Goal: Task Accomplishment & Management: Manage account settings

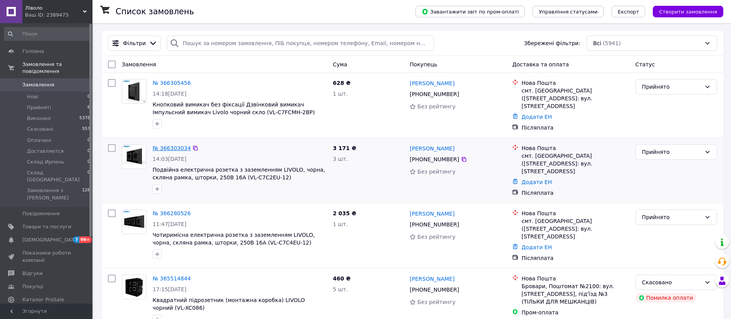
click at [175, 145] on link "№ 366303034" at bounding box center [172, 148] width 38 height 6
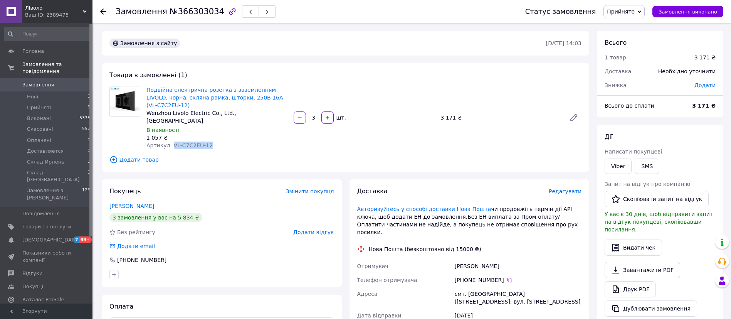
drag, startPoint x: 207, startPoint y: 128, endPoint x: 171, endPoint y: 129, distance: 35.9
click at [171, 141] on div "Артикул: VL-C7C2EU-12" at bounding box center [216, 145] width 141 height 8
copy span "VL-C7C2EU-12"
click at [38, 81] on span "Замовлення" at bounding box center [38, 84] width 32 height 7
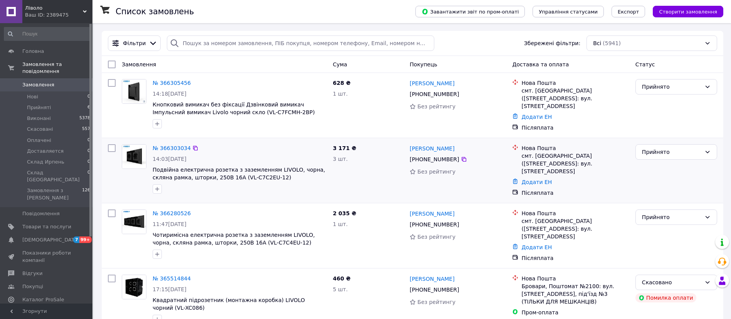
scroll to position [58, 0]
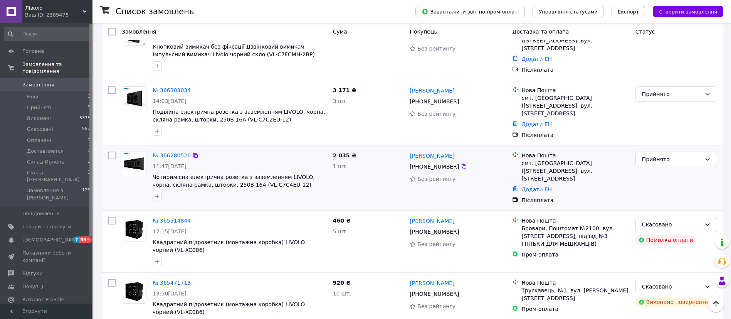
click at [167, 152] on link "№ 366280526" at bounding box center [172, 155] width 38 height 6
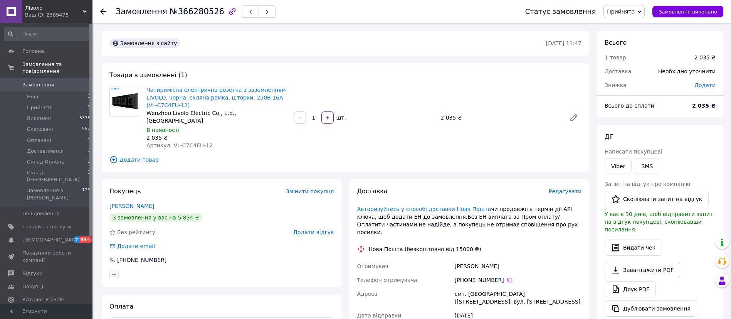
click at [128, 155] on span "Додати товар" at bounding box center [345, 159] width 472 height 8
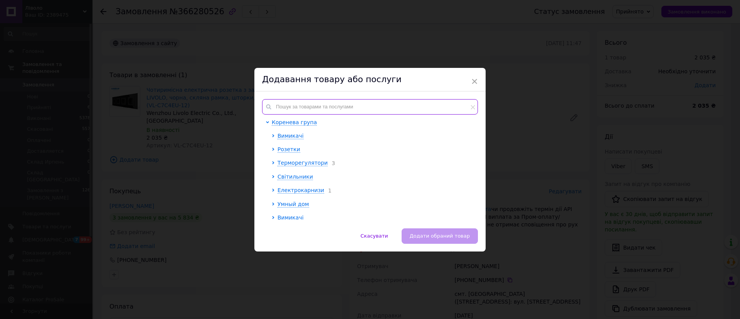
click at [354, 99] on input "text" at bounding box center [370, 106] width 216 height 15
paste input "VL-C7C2EU-12"
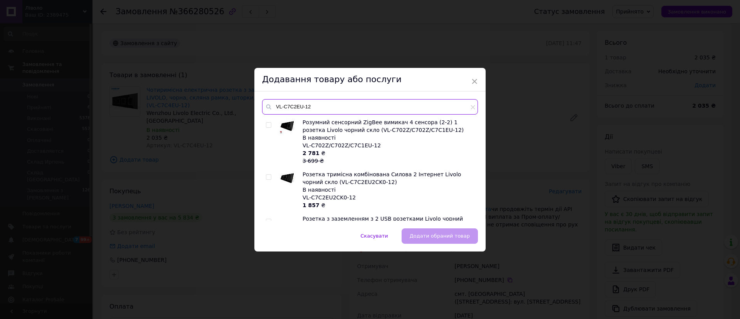
scroll to position [58, 0]
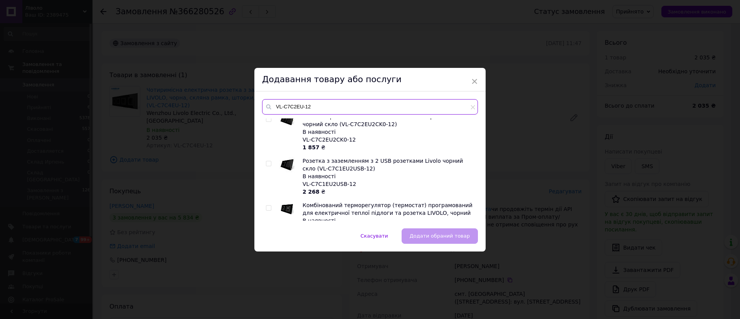
type input "VL-C7C2EU-12"
click at [269, 162] on input "checkbox" at bounding box center [268, 163] width 5 height 5
click at [267, 163] on input "checkbox" at bounding box center [268, 163] width 5 height 5
checkbox input "false"
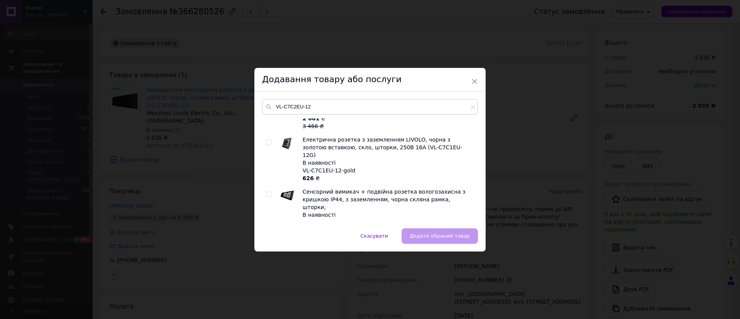
scroll to position [131, 0]
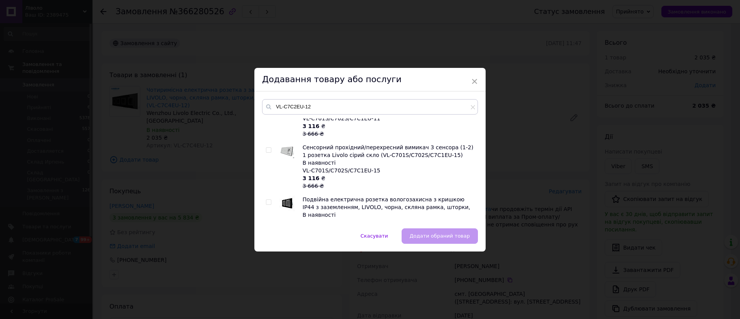
click at [469, 80] on div "Додавання товару або послуги" at bounding box center [369, 80] width 231 height 24
click at [472, 79] on span "×" at bounding box center [474, 81] width 7 height 13
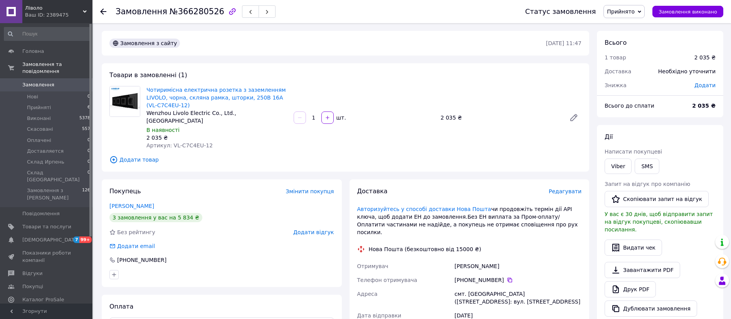
click at [34, 81] on span "Замовлення" at bounding box center [38, 84] width 32 height 7
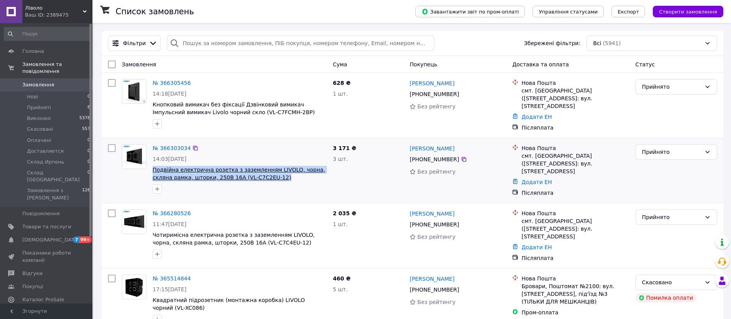
copy span "Подвійна електрична розетка з заземленням LIVOLO, чорна, скляна рамка, шторки, …"
drag, startPoint x: 264, startPoint y: 171, endPoint x: 153, endPoint y: 168, distance: 111.0
click at [153, 168] on span "Подвійна електрична розетка з заземленням LIVOLO, чорна, скляна рамка, шторки, …" at bounding box center [240, 173] width 174 height 15
click at [175, 210] on link "№ 366280526" at bounding box center [172, 213] width 38 height 6
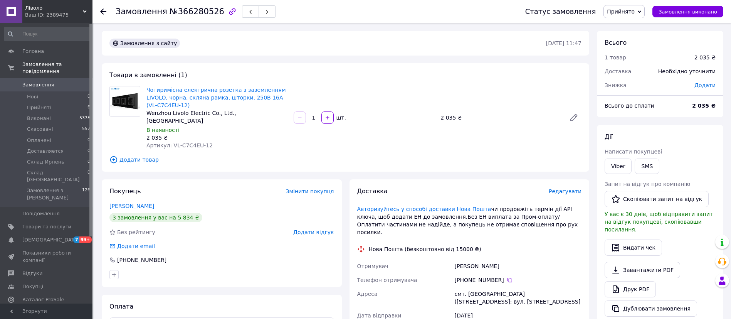
click at [113, 155] on icon at bounding box center [113, 159] width 8 height 8
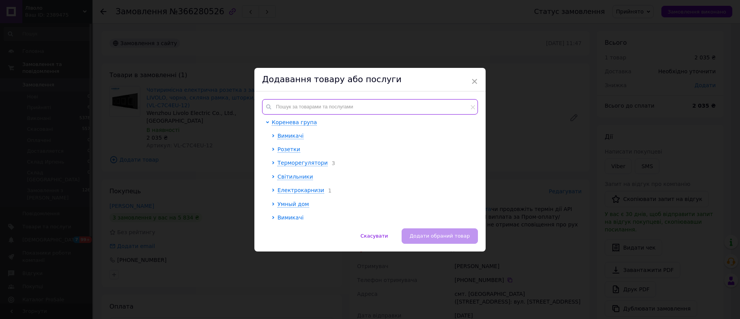
click at [325, 104] on input "text" at bounding box center [370, 106] width 216 height 15
paste input "Подвійна електрична розетка з заземленням LIVOLO, чорна, скляна рамка, шторки, …"
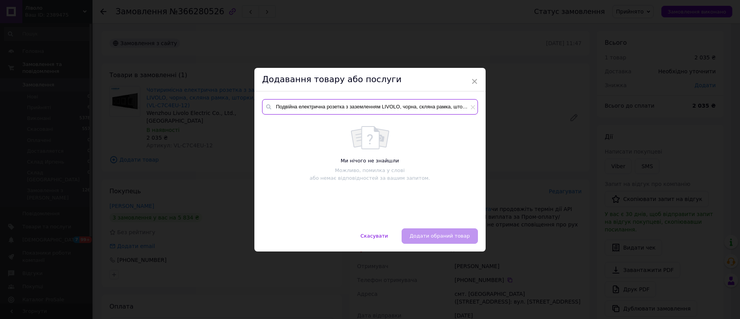
scroll to position [0, 62]
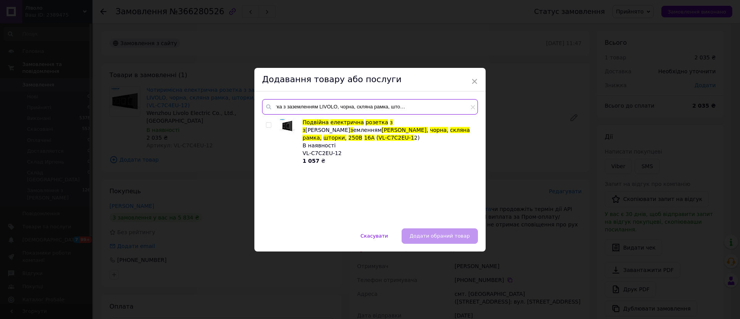
type input "Подвійна електрична розетка з заземленням LIVOLO, чорна, скляна рамка, шторки, …"
click at [267, 124] on input "checkbox" at bounding box center [268, 125] width 5 height 5
checkbox input "true"
click at [444, 236] on span "Додати обраний товар" at bounding box center [440, 236] width 60 height 6
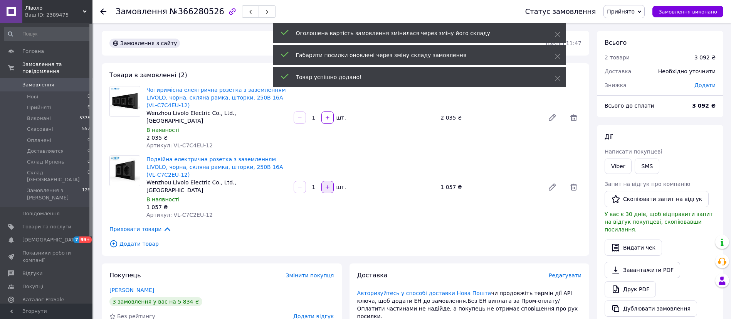
click at [328, 185] on icon "button" at bounding box center [327, 186] width 3 height 3
click at [327, 184] on icon "button" at bounding box center [327, 186] width 5 height 5
type input "4"
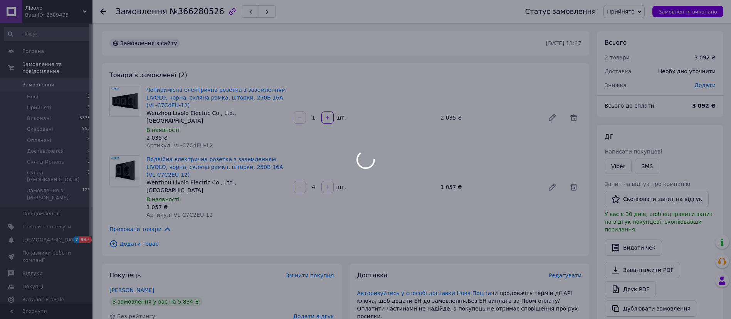
click at [301, 163] on div at bounding box center [365, 159] width 731 height 319
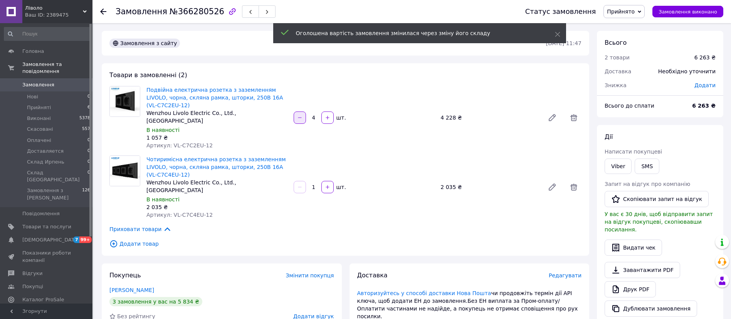
click at [303, 111] on button "button" at bounding box center [300, 117] width 12 height 12
type input "3"
click at [40, 81] on span "Замовлення" at bounding box center [38, 84] width 32 height 7
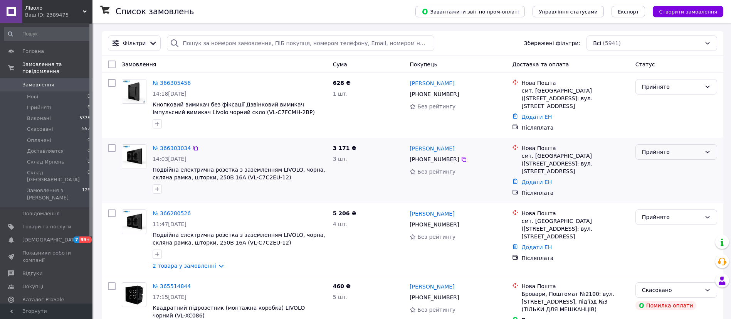
click at [681, 149] on div "Прийнято" at bounding box center [671, 152] width 59 height 8
click at [665, 180] on li "Скасовано" at bounding box center [676, 180] width 81 height 14
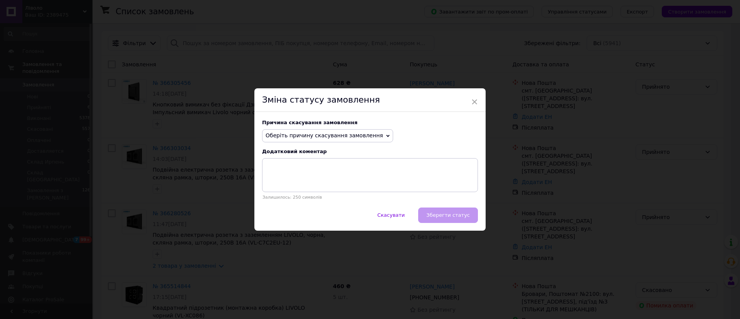
click at [322, 137] on span "Оберіть причину скасування замовлення" at bounding box center [324, 135] width 118 height 6
click at [308, 189] on li "Замовлення-дублікат" at bounding box center [327, 193] width 130 height 11
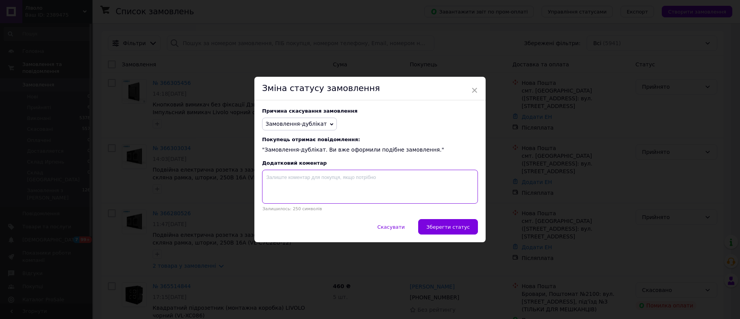
click at [334, 187] on textarea at bounding box center [370, 187] width 216 height 34
type textarea "обєднав три замовлення в одне"
click at [455, 223] on button "Зберегти статус" at bounding box center [448, 226] width 60 height 15
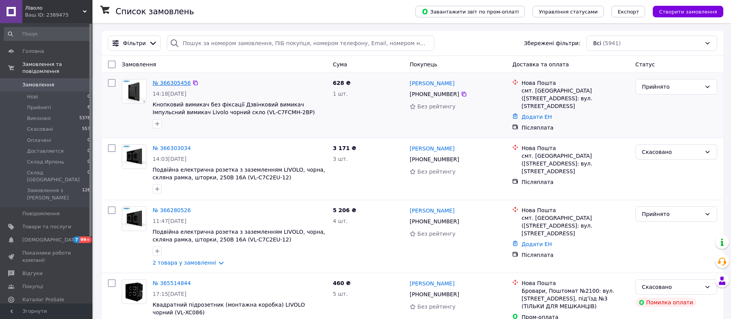
click at [170, 83] on link "№ 366305456" at bounding box center [172, 83] width 38 height 6
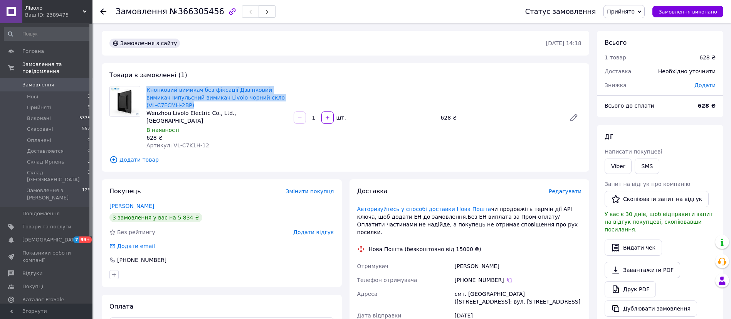
drag, startPoint x: 160, startPoint y: 105, endPoint x: 145, endPoint y: 89, distance: 22.1
click at [145, 89] on div "Кнопковий вимикач без фіксації Дзвінковий вимикач Імпульсний вимикач Livolo чор…" at bounding box center [216, 117] width 147 height 66
copy link "Кнопковий вимикач без фіксації Дзвінковий вимикач Імпульсний вимикач Livolo чор…"
click at [630, 10] on span "Прийнято" at bounding box center [621, 11] width 28 height 6
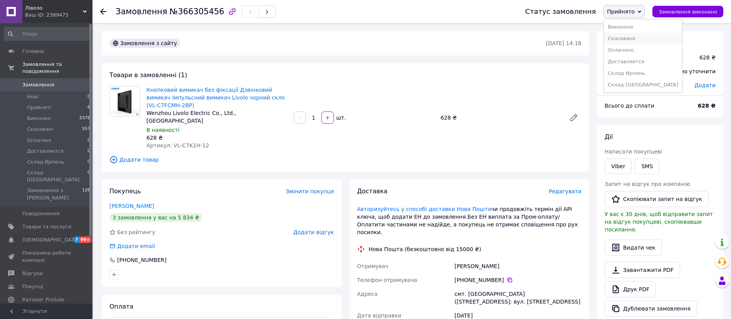
click at [629, 37] on li "Скасовано" at bounding box center [643, 39] width 78 height 12
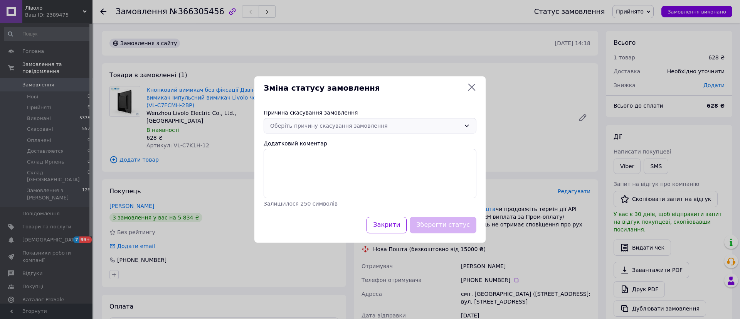
click at [310, 124] on div "Оберіть причину скасування замовлення" at bounding box center [365, 125] width 190 height 8
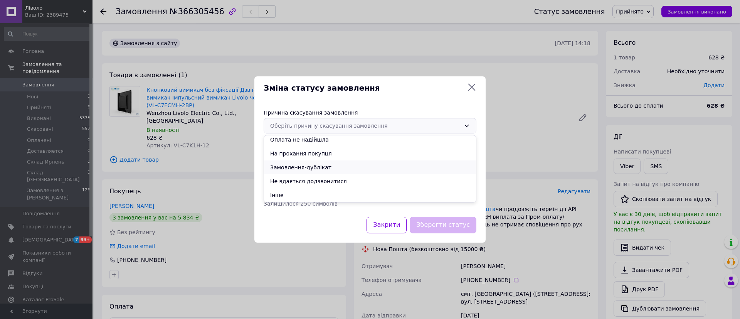
click at [312, 165] on li "Замовлення-дублікат" at bounding box center [370, 167] width 212 height 14
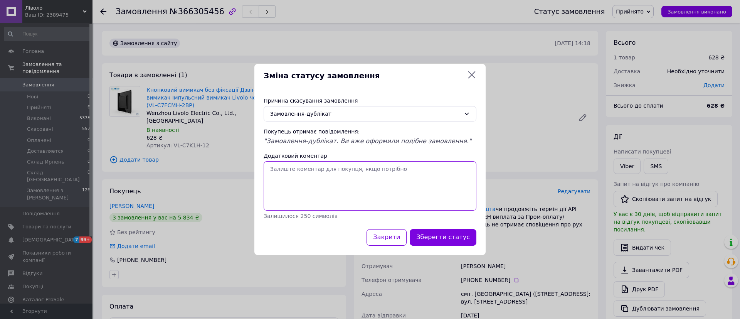
click at [315, 171] on textarea "Додатковий коментар" at bounding box center [370, 185] width 213 height 49
type textarea "обєднав три замовлення в одне"
click at [442, 240] on button "Зберегти статус" at bounding box center [443, 237] width 67 height 17
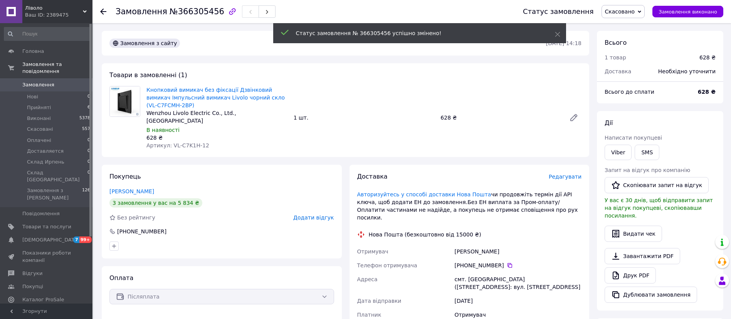
click at [42, 81] on span "Замовлення" at bounding box center [38, 84] width 32 height 7
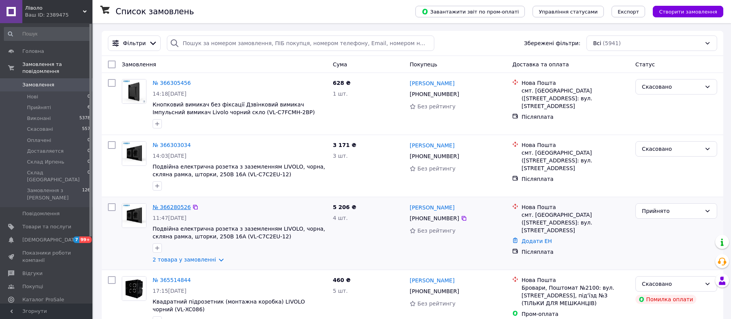
click at [177, 209] on link "№ 366280526" at bounding box center [172, 207] width 38 height 6
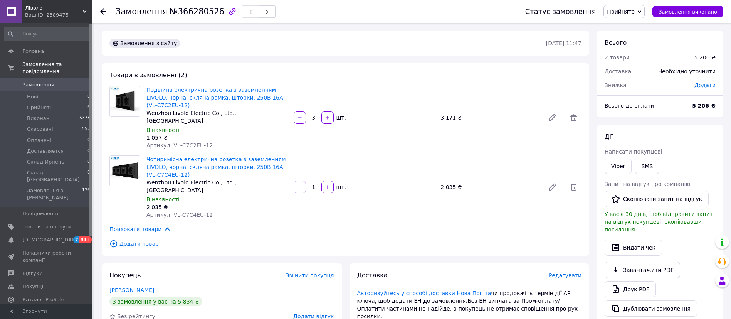
click at [148, 239] on span "Додати товар" at bounding box center [345, 243] width 472 height 8
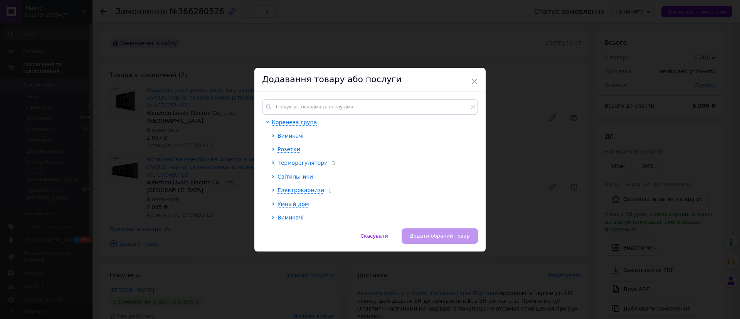
click at [385, 96] on div "Коренева група Вимикачі Розетки Терморегулятори 3 Світильники Електрокарнизи 1 …" at bounding box center [369, 159] width 231 height 137
click at [382, 99] on input "text" at bounding box center [370, 106] width 216 height 15
paste input "Кнопковий вимикач без фіксації Дзвінковий вимикач Імпульсний вимикач Livolo чор…"
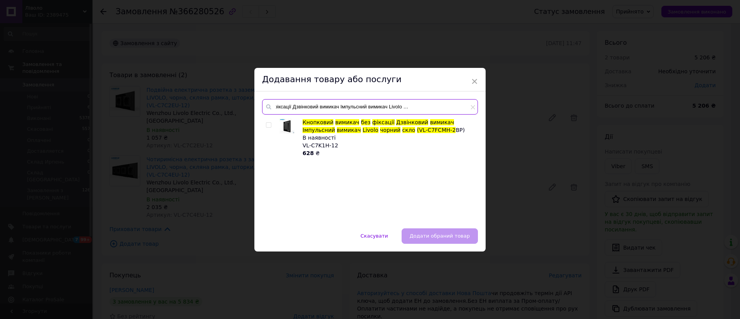
type input "Кнопковий вимикач без фіксації Дзвінковий вимикач Імпульсний вимикач Livolo чор…"
click at [267, 126] on div at bounding box center [270, 137] width 8 height 39
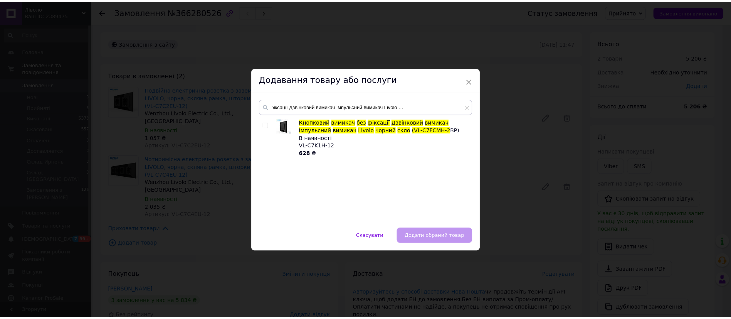
scroll to position [0, 0]
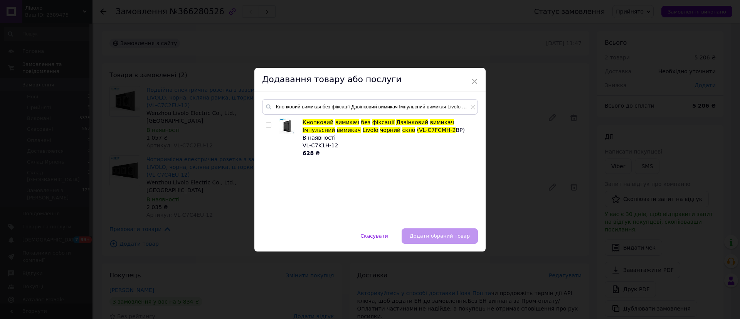
click at [267, 123] on input "checkbox" at bounding box center [268, 125] width 5 height 5
checkbox input "true"
click at [436, 238] on span "Додати обраний товар" at bounding box center [440, 236] width 60 height 6
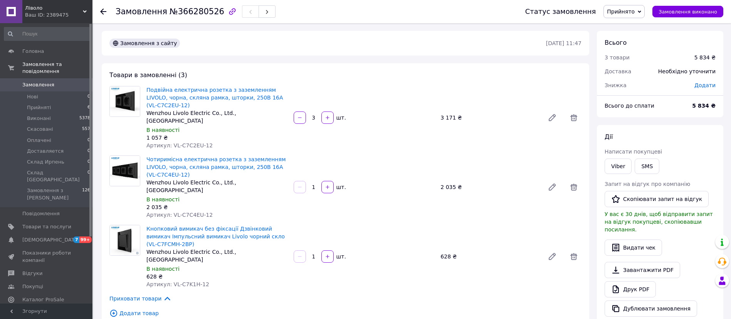
click at [34, 81] on span "Замовлення" at bounding box center [38, 84] width 32 height 7
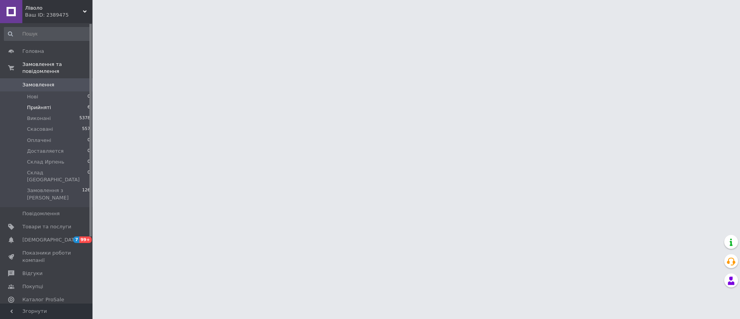
click at [32, 104] on span "Прийняті" at bounding box center [39, 107] width 24 height 7
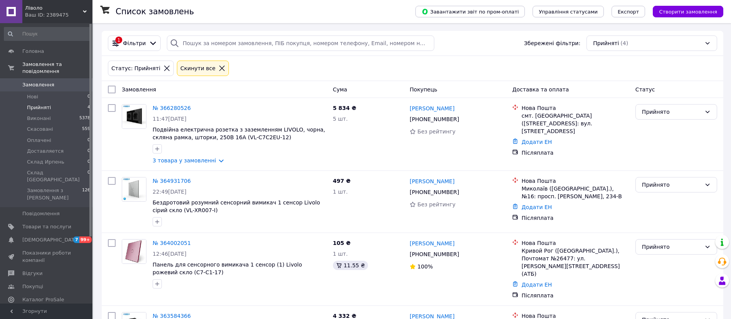
click at [36, 104] on span "Прийняті" at bounding box center [39, 107] width 24 height 7
click at [192, 180] on icon at bounding box center [195, 181] width 6 height 6
click at [679, 183] on div "Прийнято" at bounding box center [671, 184] width 59 height 8
click at [664, 216] on li "Скасовано" at bounding box center [676, 215] width 81 height 14
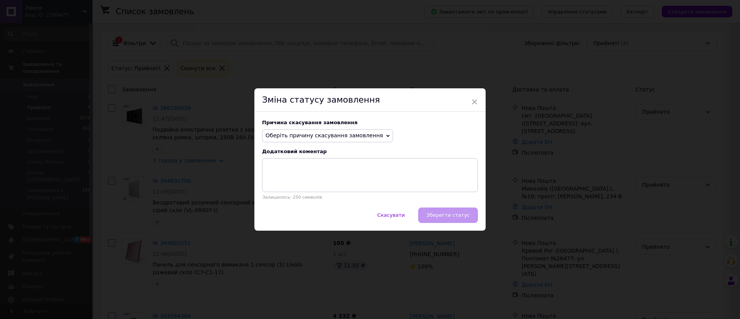
click at [329, 132] on span "Оберіть причину скасування замовлення" at bounding box center [324, 135] width 118 height 6
click at [324, 207] on li "Не вдається додзвонитися" at bounding box center [327, 205] width 130 height 11
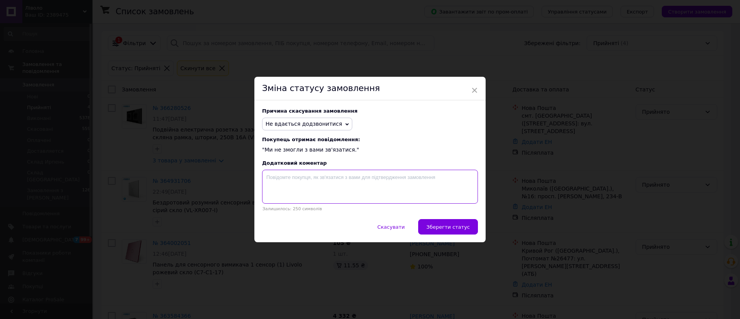
click at [333, 181] on textarea at bounding box center [370, 187] width 216 height 34
type textarea "[PERSON_NAME]"
click at [373, 176] on textarea "Якщо замовлення вам актуально, передзвоныть нам будь ласка" at bounding box center [370, 187] width 216 height 34
drag, startPoint x: 424, startPoint y: 177, endPoint x: 433, endPoint y: 180, distance: 9.4
click at [424, 178] on textarea "Якщо замовлення вам актуально, передзвоніть нам будь ласка" at bounding box center [370, 187] width 216 height 34
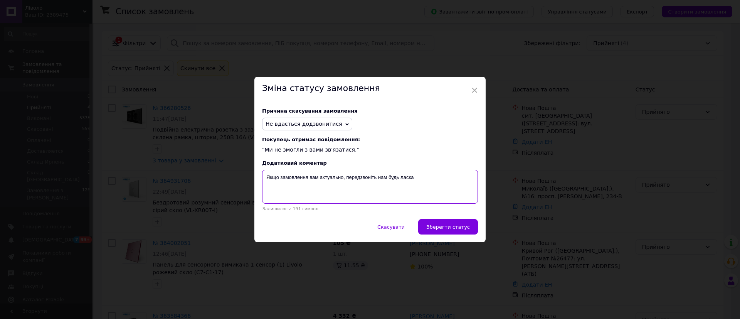
paste textarea "[PHONE_NUMBER]"
type textarea "Якщо замовлення вам актуально, передзвоніть нам будь ласка [PHONE_NUMBER]"
click at [448, 229] on span "Зберегти статус" at bounding box center [448, 227] width 44 height 6
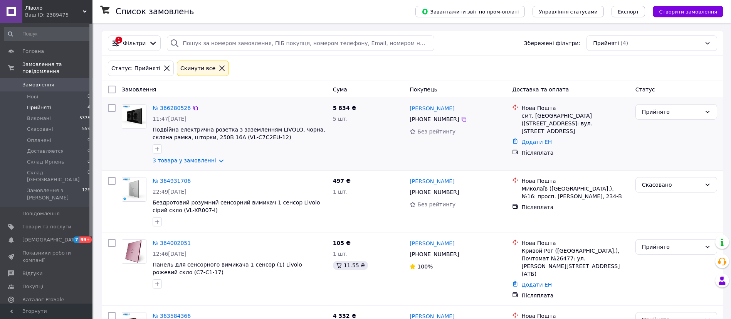
scroll to position [52, 0]
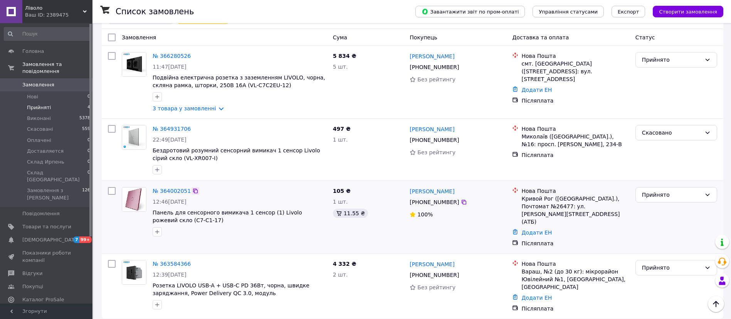
click at [193, 192] on icon at bounding box center [195, 190] width 5 height 5
click at [674, 194] on div "Прийнято" at bounding box center [671, 194] width 59 height 8
click at [657, 225] on li "Скасовано" at bounding box center [676, 225] width 81 height 14
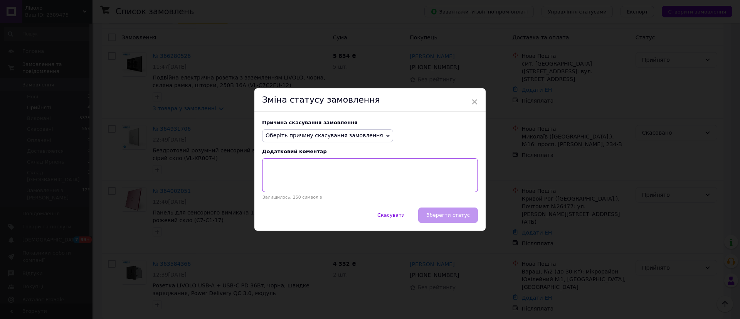
click at [326, 171] on textarea at bounding box center [370, 175] width 216 height 34
paste textarea "364002051"
type textarea "364002051"
drag, startPoint x: 291, startPoint y: 164, endPoint x: 203, endPoint y: 163, distance: 88.6
click at [203, 163] on div "× Зміна статусу замовлення Причина скасування замовлення Оберіть причину скасув…" at bounding box center [370, 159] width 740 height 319
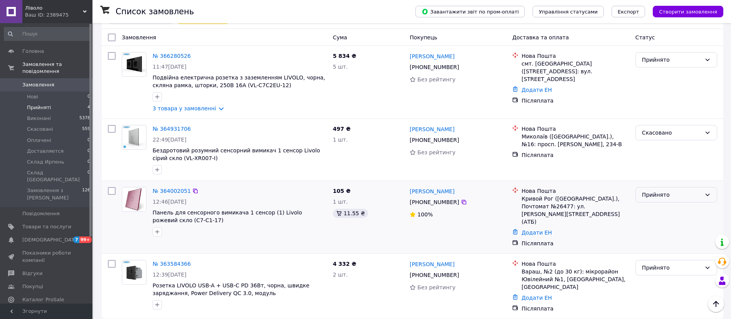
drag, startPoint x: 701, startPoint y: 196, endPoint x: 691, endPoint y: 199, distance: 10.4
click at [700, 196] on div "Прийнято" at bounding box center [676, 194] width 82 height 15
click at [663, 226] on li "Скасовано" at bounding box center [676, 225] width 81 height 14
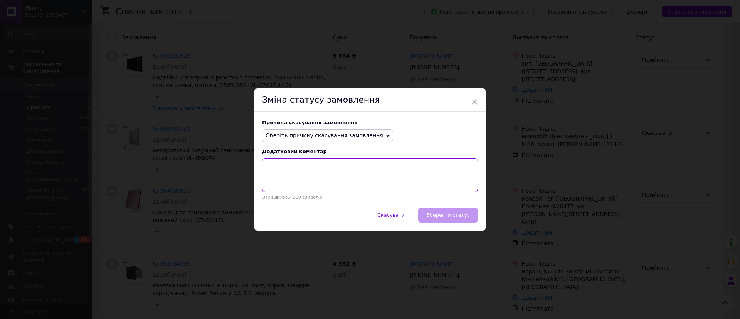
click at [409, 177] on textarea at bounding box center [370, 175] width 216 height 34
paste textarea "[PHONE_NUMBER]"
click at [265, 166] on textarea "[PHONE_NUMBER]" at bounding box center [370, 175] width 216 height 34
click at [466, 216] on div "Скасувати   Зберегти статус" at bounding box center [369, 218] width 231 height 23
click at [353, 135] on span "Оберіть причину скасування замовлення" at bounding box center [324, 135] width 118 height 6
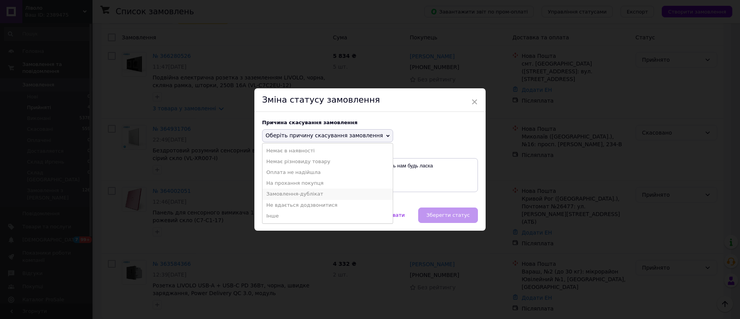
click at [323, 199] on li "Замовлення-дублікат" at bounding box center [327, 193] width 130 height 11
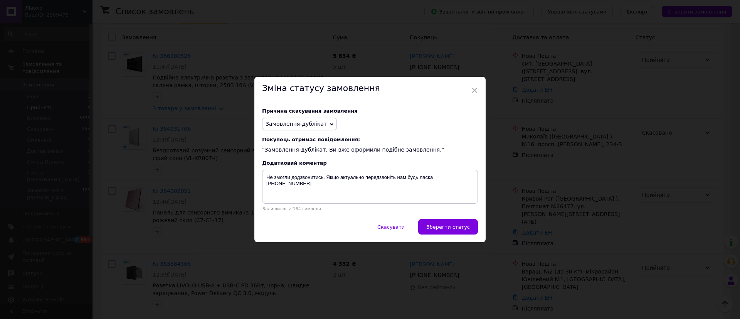
click at [311, 121] on span "Замовлення-дублікат" at bounding box center [295, 124] width 61 height 6
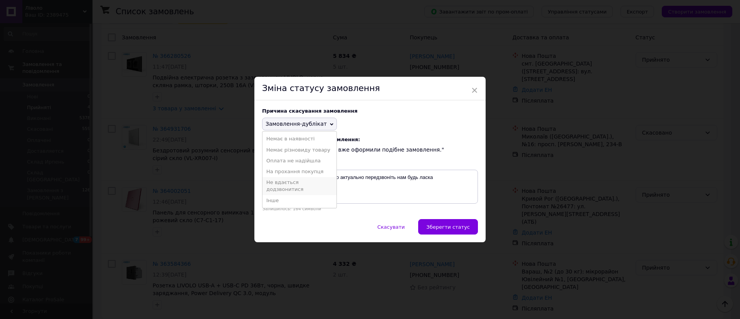
click at [295, 183] on li "Не вдається додзвонитися" at bounding box center [299, 186] width 74 height 18
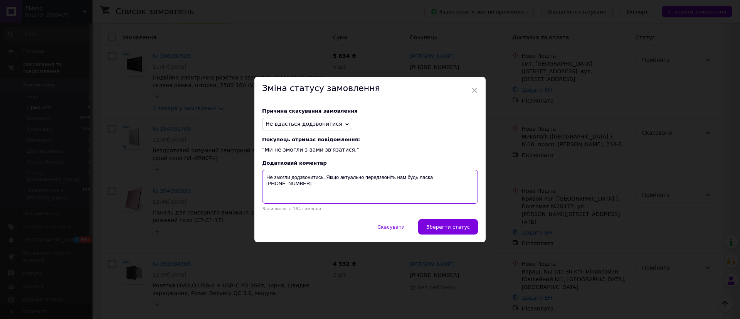
drag, startPoint x: 323, startPoint y: 182, endPoint x: 289, endPoint y: 179, distance: 34.0
click at [289, 179] on textarea "Не змогли додзвонитись. Якщо актуально передзвоніть нам будь ласка [PHONE_NUMBE…" at bounding box center [370, 187] width 216 height 34
drag, startPoint x: 302, startPoint y: 178, endPoint x: 309, endPoint y: 178, distance: 7.3
click at [302, 178] on textarea "Не змогли додзвонитись. Якщо актуально передзвоніть нам будь ласка [PHONE_NUMBE…" at bounding box center [370, 187] width 216 height 34
click at [326, 179] on textarea "Не змогли додзвонитись. Якщо актуально передзвоніть нам будь ласка [PHONE_NUMBE…" at bounding box center [370, 187] width 216 height 34
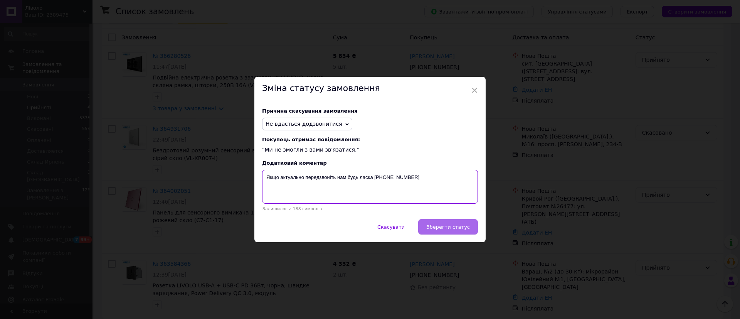
type textarea "Якщо актуально передзвоніть нам будь ласка [PHONE_NUMBER]"
click at [464, 225] on span "Зберегти статус" at bounding box center [448, 227] width 44 height 6
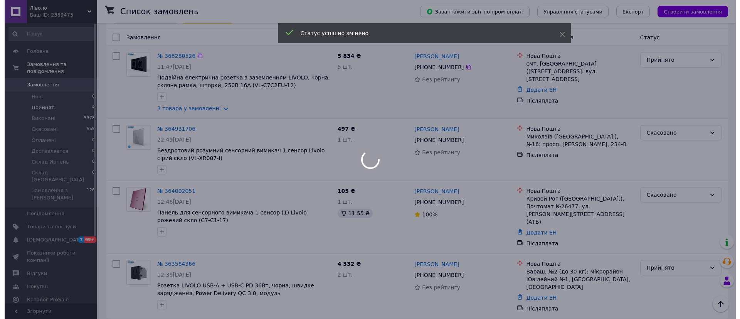
scroll to position [0, 0]
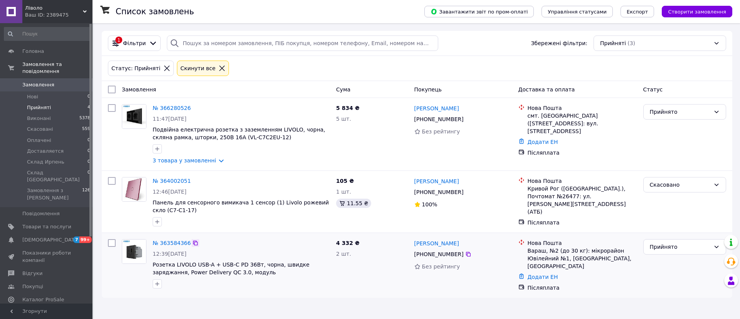
click at [193, 244] on icon at bounding box center [195, 243] width 6 height 6
click at [166, 242] on link "№ 363584366" at bounding box center [172, 243] width 38 height 6
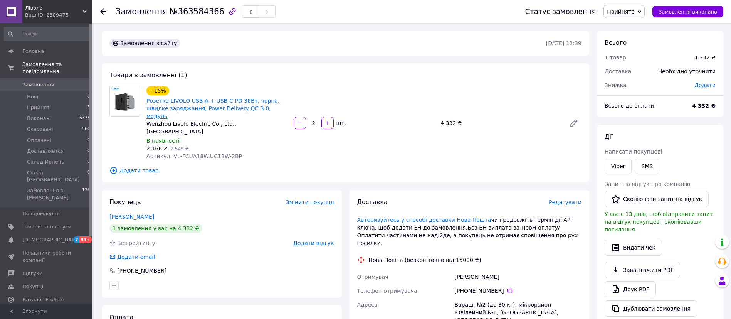
click at [177, 101] on link "Розетка LIVOLO USB-A + USB-C PD 36Вт, чорна, швидке заряджання, Power Delivery …" at bounding box center [212, 108] width 133 height 22
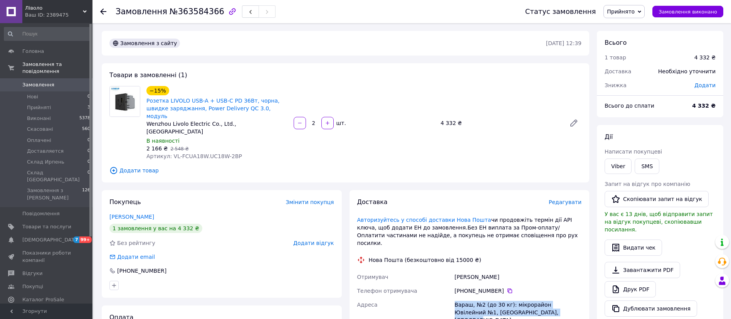
drag, startPoint x: 527, startPoint y: 286, endPoint x: 455, endPoint y: 275, distance: 73.3
click at [455, 297] on div "Вараш, №2 (до 30 кг): мікрорайон Ювілейний №1, [GEOGRAPHIC_DATA], [GEOGRAPHIC_D…" at bounding box center [518, 311] width 130 height 29
copy div "Вараш, №2 (до 30 кг): мікрорайон Ювілейний №1, [GEOGRAPHIC_DATA], [GEOGRAPHIC_D…"
click at [34, 104] on span "Прийняті" at bounding box center [39, 107] width 24 height 7
